Goal: Check status

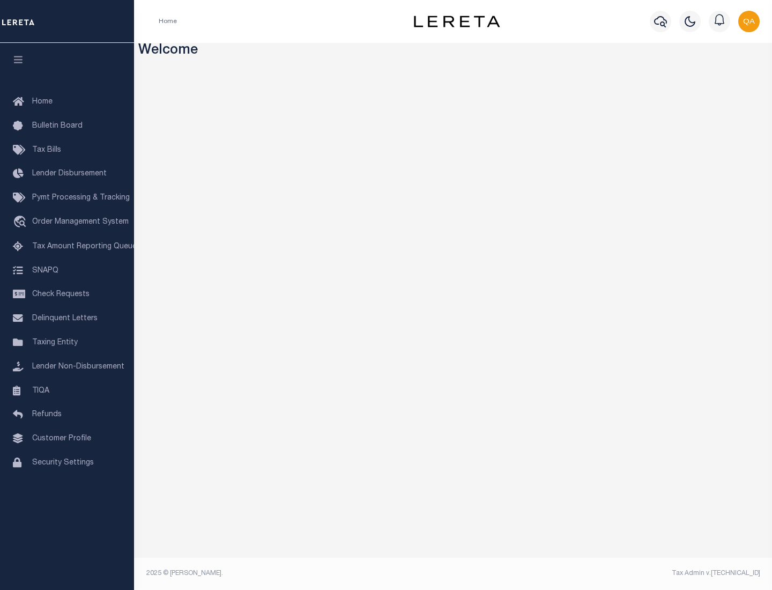
click at [67, 294] on span "Check Requests" at bounding box center [60, 295] width 57 height 8
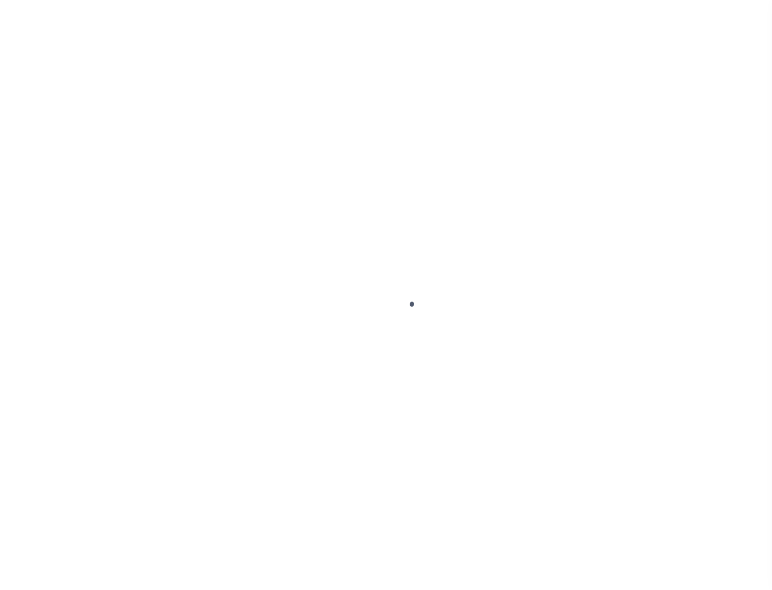
select select "50"
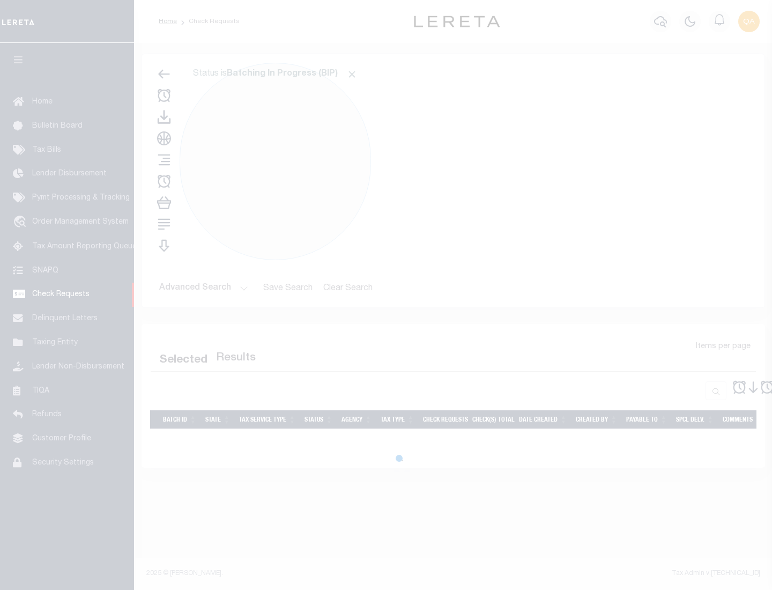
select select "50"
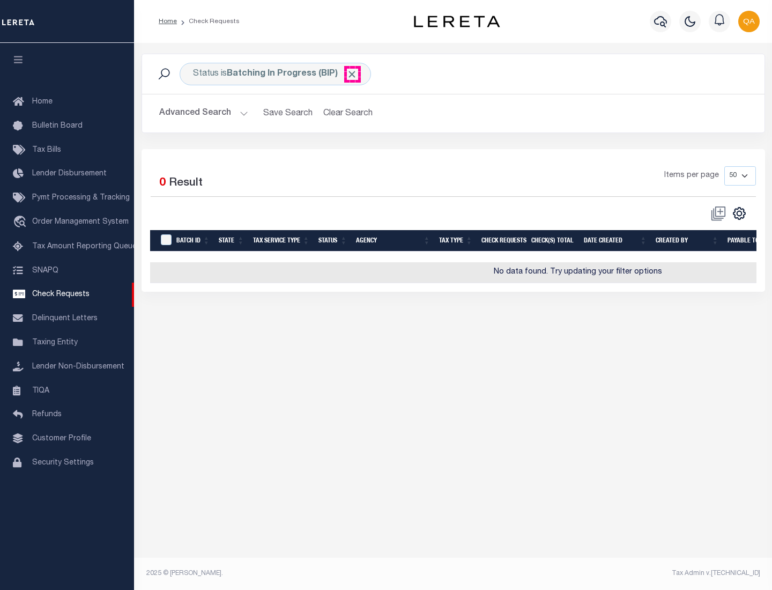
click at [352, 74] on span "Click to Remove" at bounding box center [351, 74] width 11 height 11
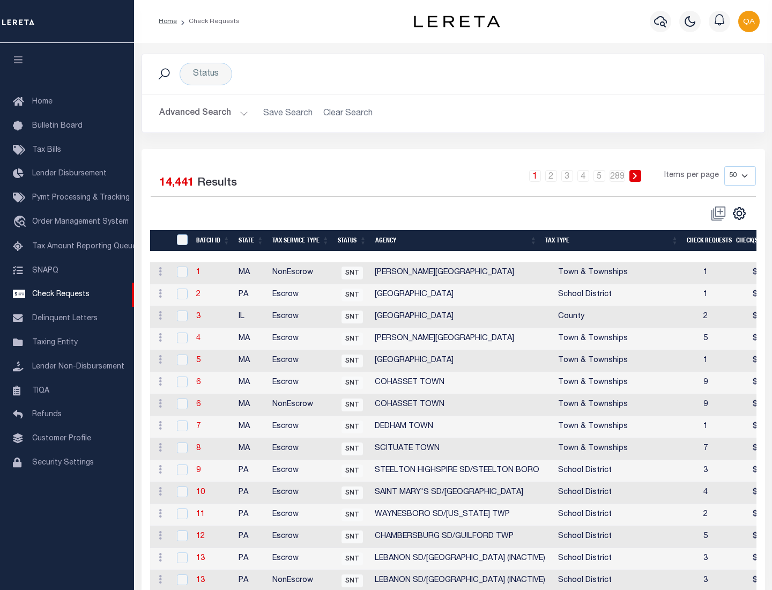
scroll to position [517, 0]
